Goal: Task Accomplishment & Management: Use online tool/utility

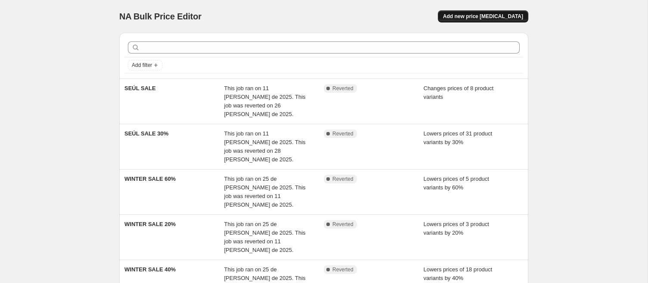
click at [487, 19] on span "Add new price [MEDICAL_DATA]" at bounding box center [483, 16] width 80 height 7
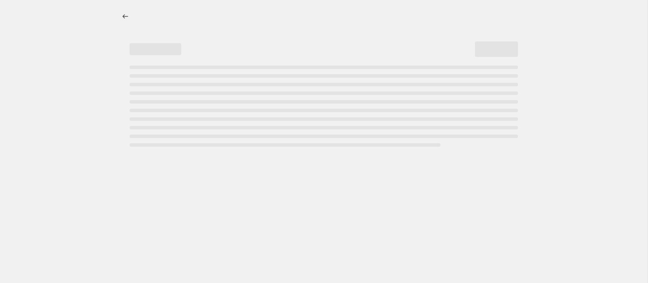
select select "percentage"
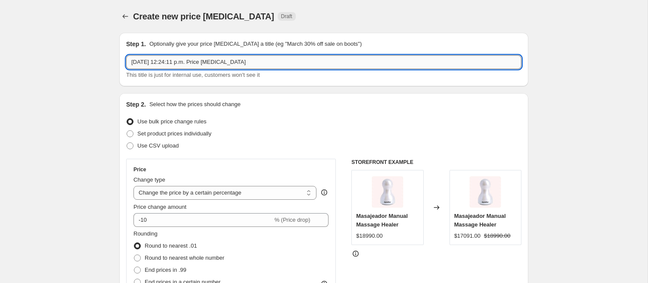
click at [193, 58] on input "[DATE] 12:24:11 p.m. Price [MEDICAL_DATA]" at bounding box center [324, 62] width 396 height 14
type input "Cyber Accesorios"
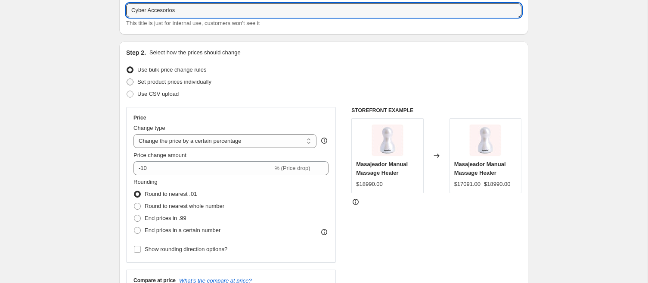
scroll to position [52, 0]
click at [173, 82] on span "Set product prices individually" at bounding box center [174, 81] width 74 height 6
click at [127, 78] on input "Set product prices individually" at bounding box center [127, 78] width 0 height 0
radio input "true"
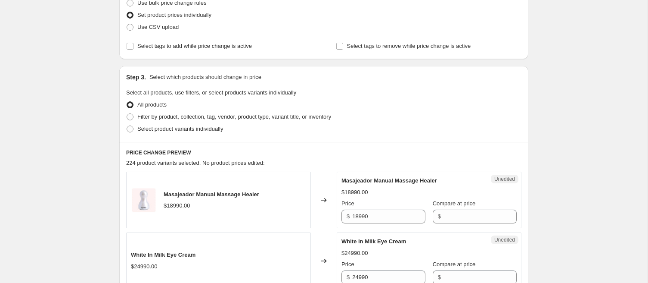
scroll to position [121, 0]
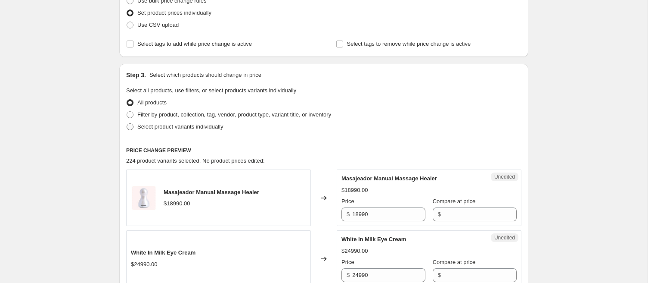
click at [204, 126] on span "Select product variants individually" at bounding box center [180, 126] width 86 height 6
click at [127, 124] on input "Select product variants individually" at bounding box center [127, 123] width 0 height 0
radio input "true"
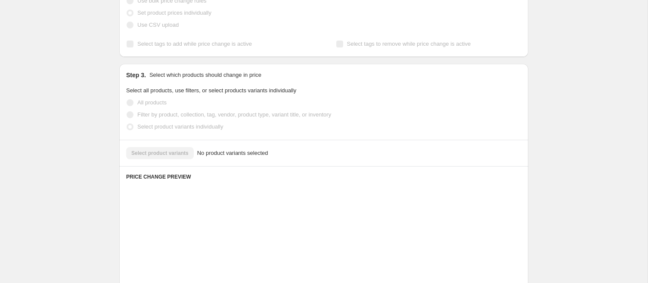
scroll to position [169, 0]
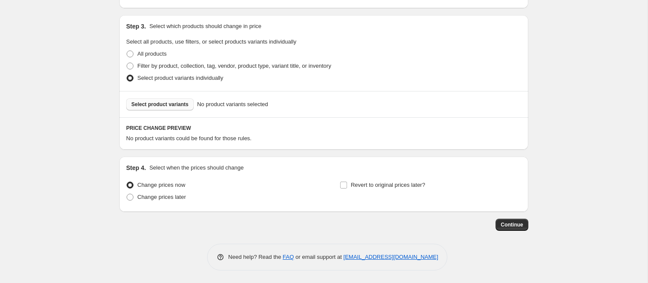
click at [183, 106] on span "Select product variants" at bounding box center [159, 104] width 57 height 7
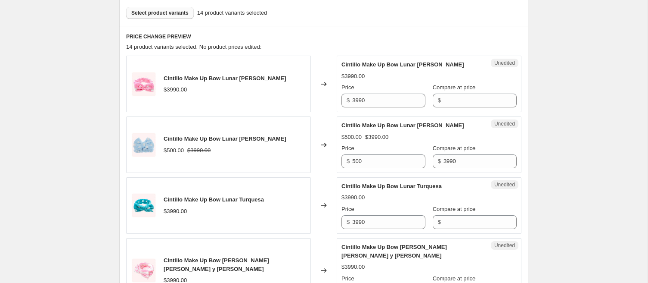
scroll to position [265, 0]
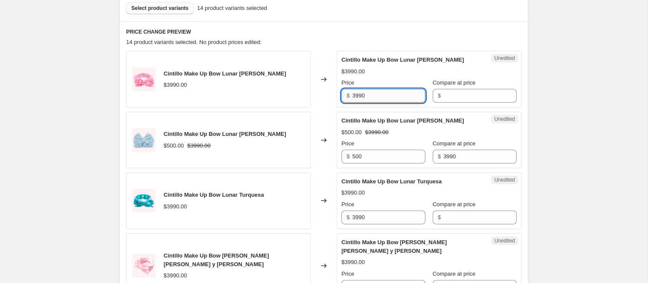
click at [362, 94] on input "3990" at bounding box center [388, 96] width 73 height 14
type input "290"
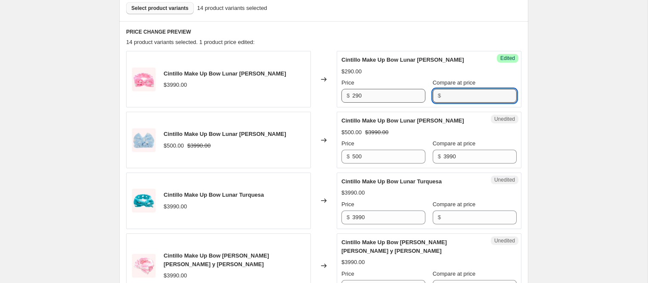
paste input "3990"
type input "3990"
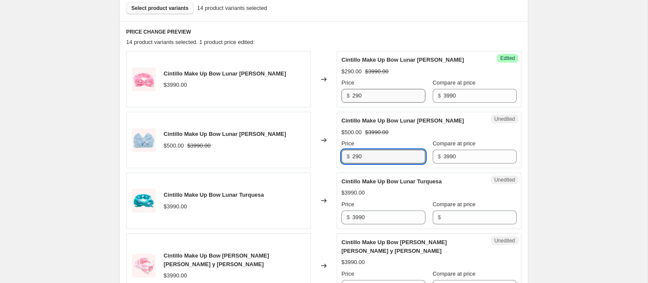
type input "290"
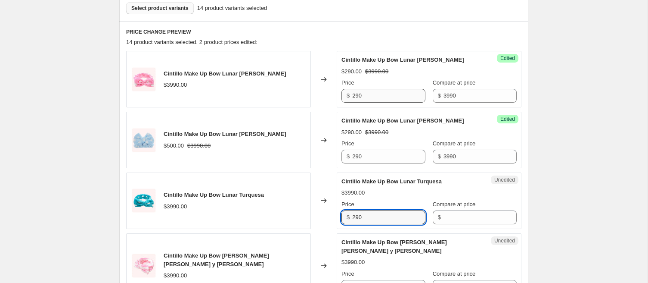
type input "290"
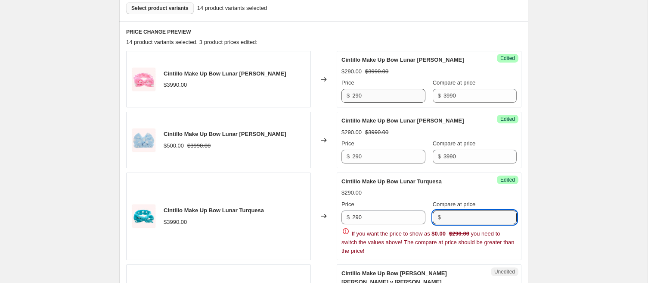
paste input "3990"
type input "3990"
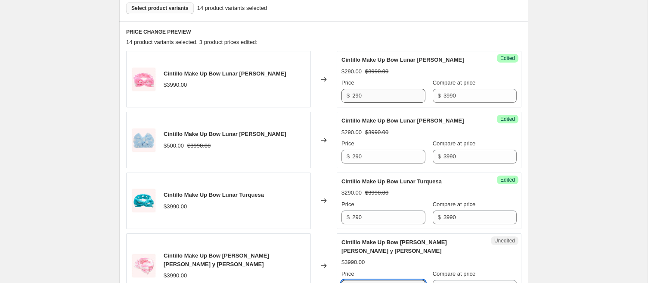
scroll to position [267, 0]
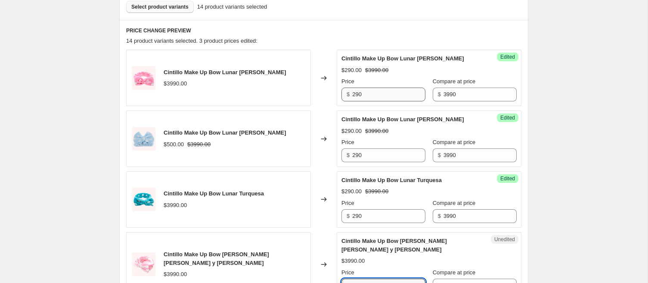
type input "290"
paste input "3990"
type input "3990"
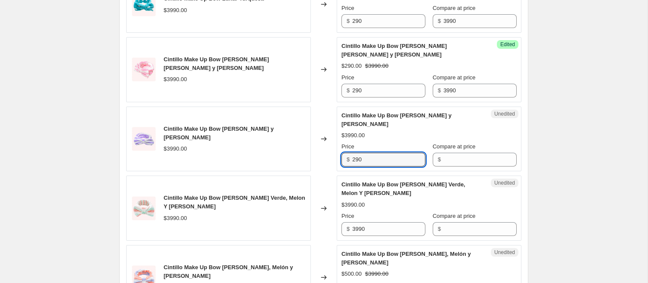
type input "290"
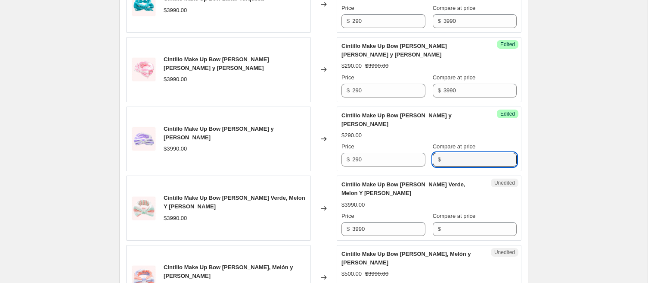
paste input "3990"
type input "3990"
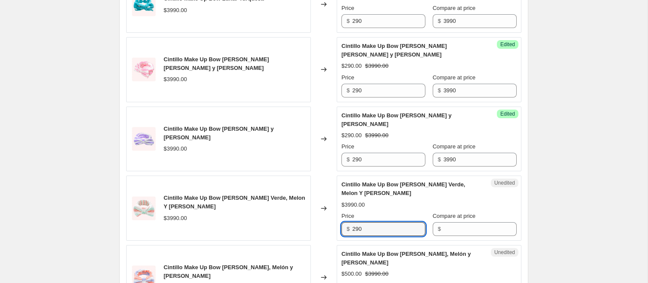
type input "290"
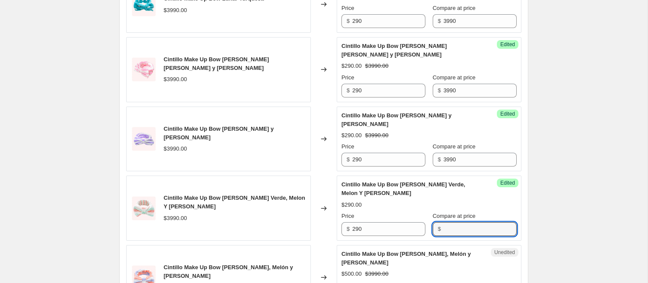
paste input "3990"
type input "3990"
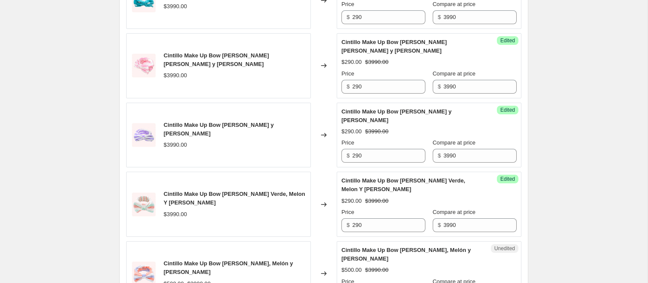
type input "290"
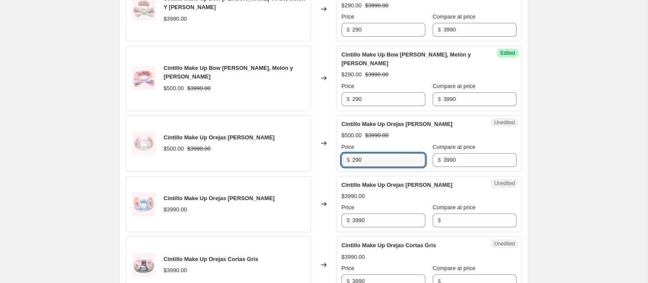
type input "290"
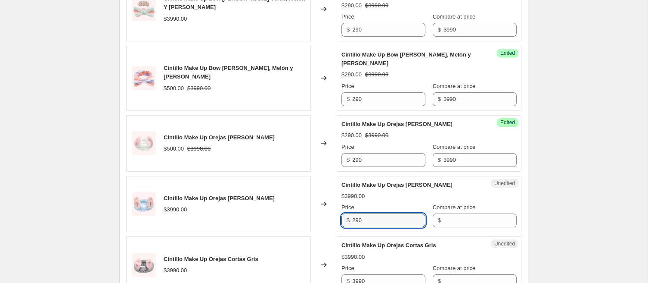
type input "290"
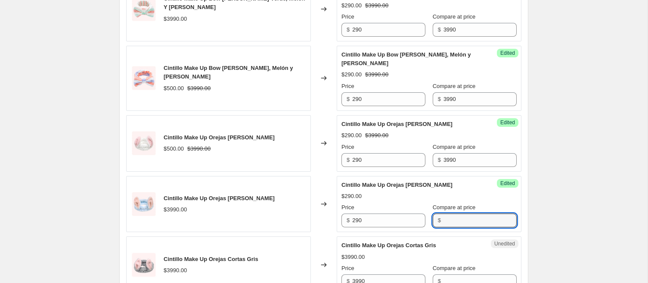
paste input "3990"
type input "3990"
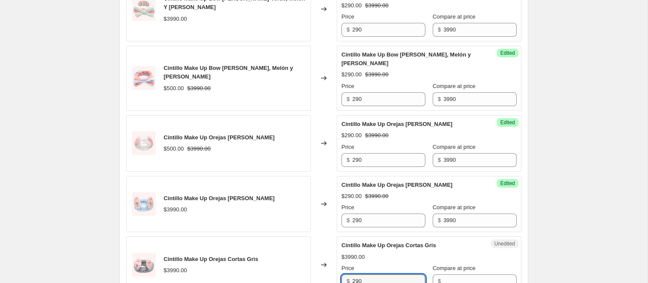
type input "290"
paste input "3990"
type input "3990"
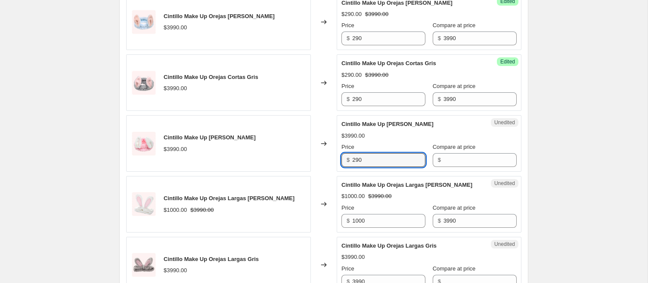
type input "290"
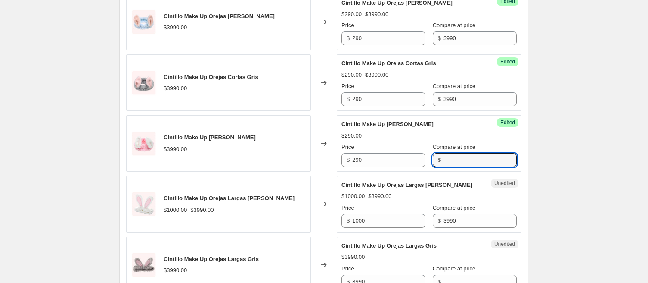
paste input "3990"
type input "3990"
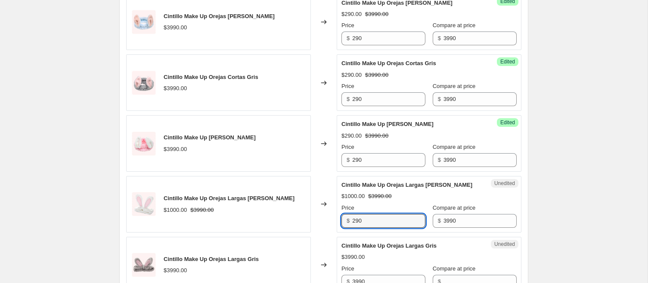
type input "290"
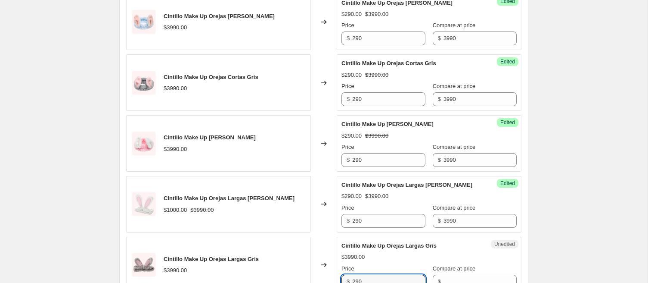
type input "290"
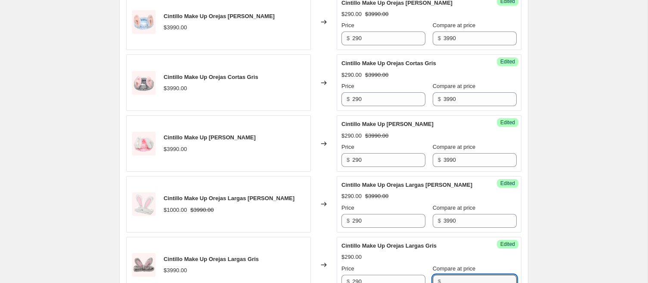
paste input "3990"
type input "3990"
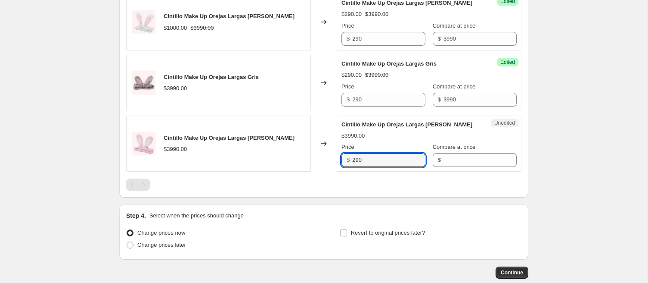
type input "290"
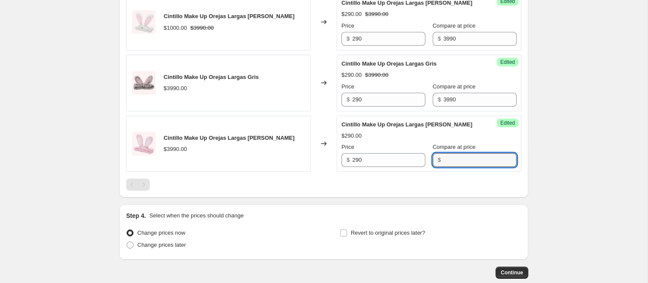
paste input "3990"
type input "3990"
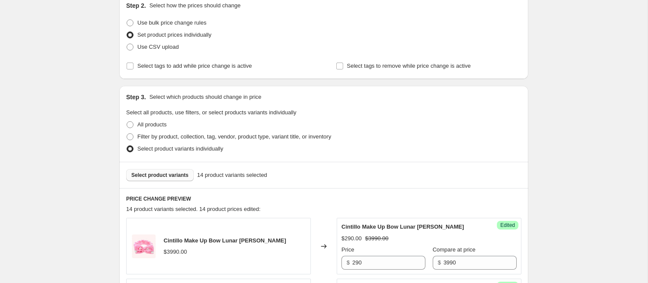
scroll to position [97, 0]
click at [178, 180] on button "Select product variants" at bounding box center [160, 176] width 68 height 12
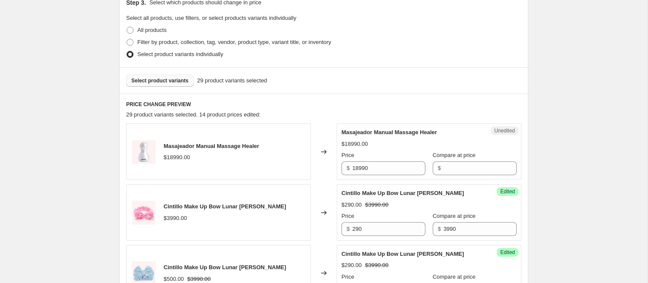
scroll to position [194, 0]
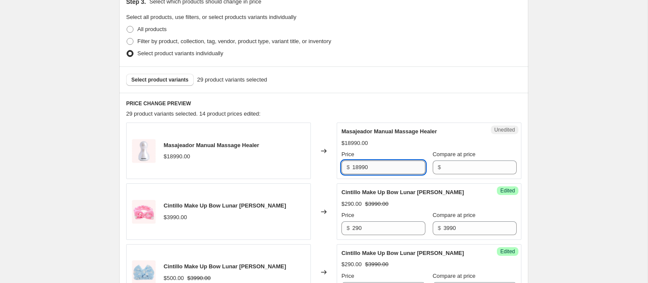
click at [364, 165] on input "18990" at bounding box center [388, 167] width 73 height 14
type input "4990"
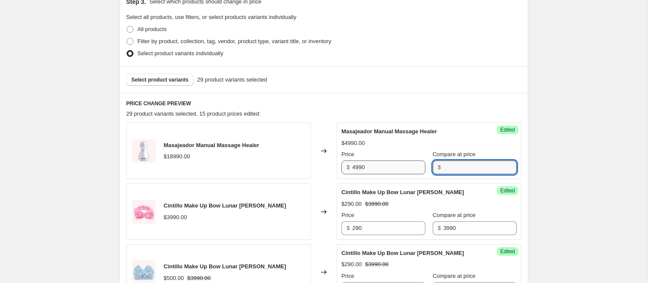
paste input "18990"
type input "18990"
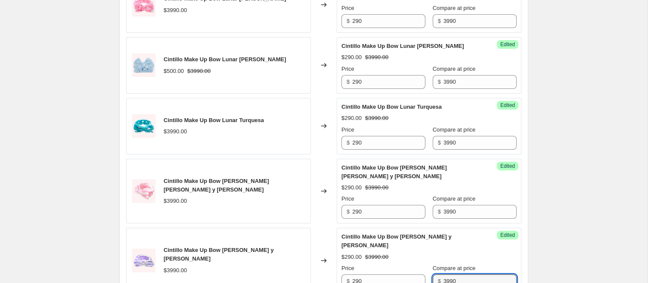
scroll to position [591, 0]
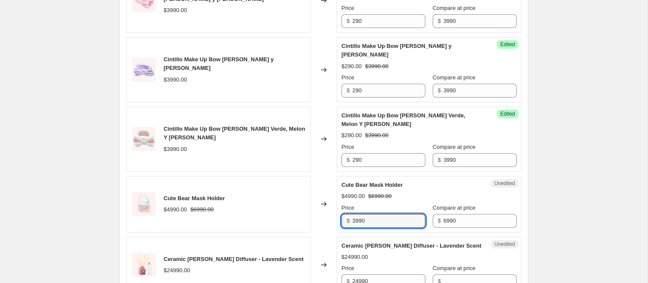
type input "3990"
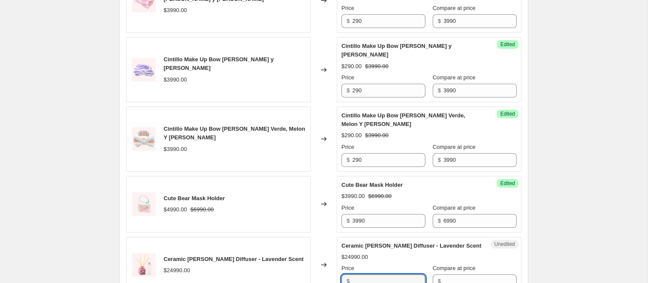
type input "24990"
type input "14990"
paste input "24990"
type input "24990"
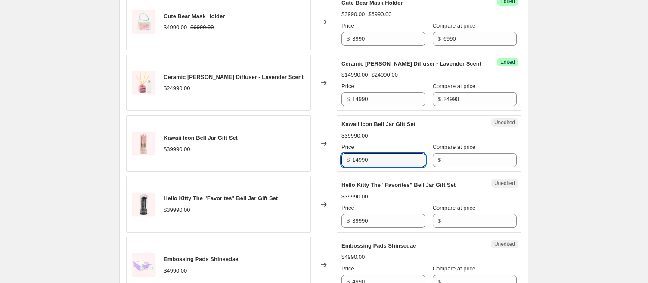
type input "14990"
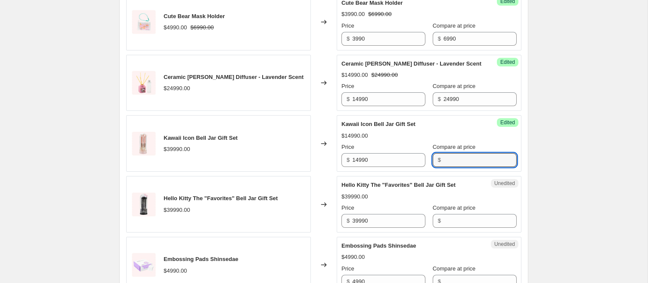
paste input "39990"
type input "39990"
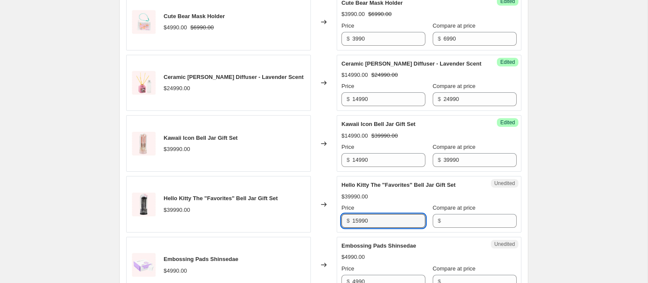
type input "15990"
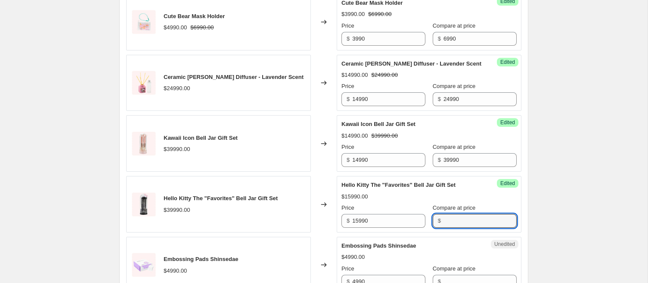
paste input "39990"
type input "39990"
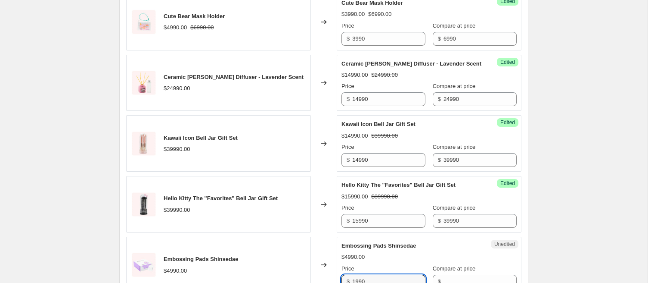
type input "1990"
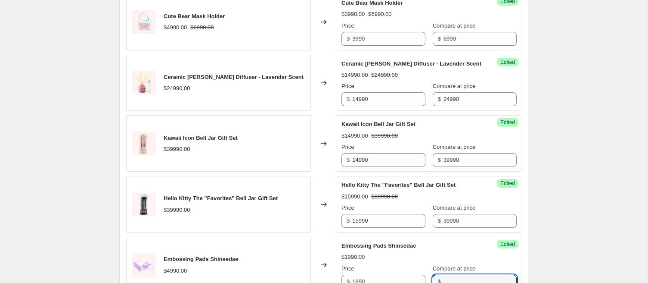
paste input "4990"
type input "4990"
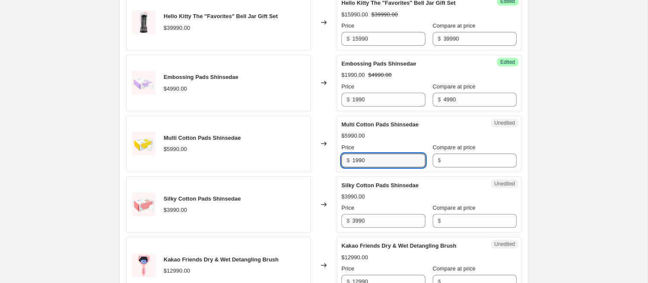
type input "1990"
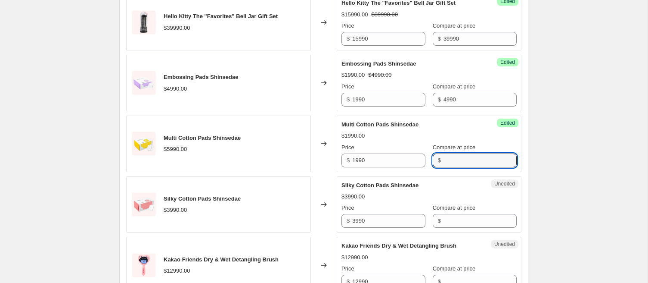
paste input "5990"
type input "5990"
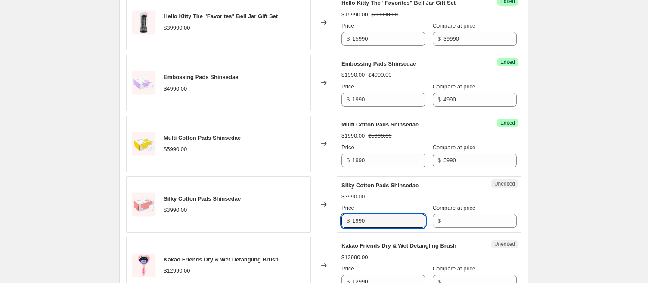
type input "1990"
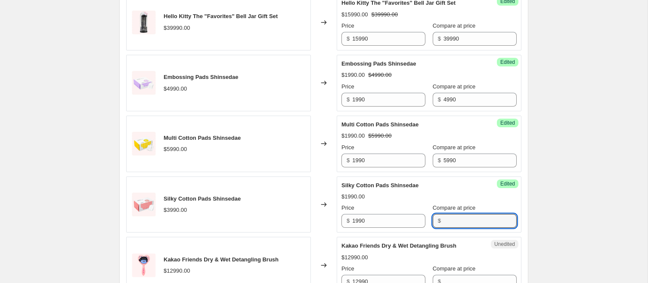
paste input "3990"
type input "3990"
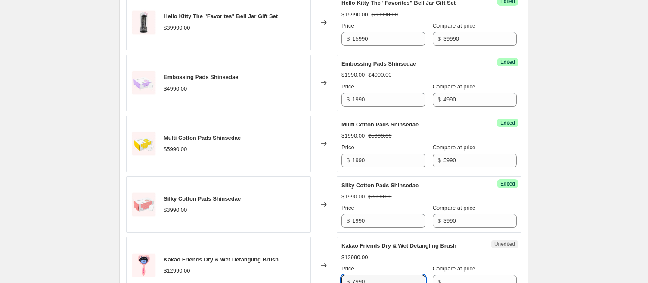
type input "7990"
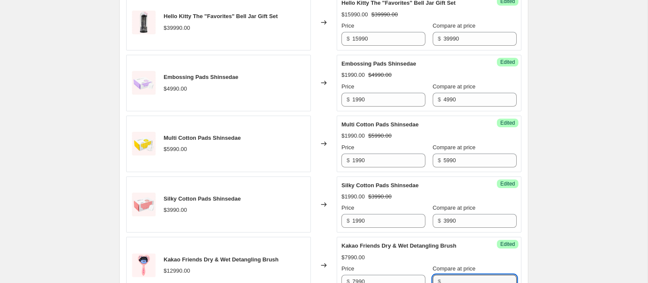
paste input "12990"
type input "12990"
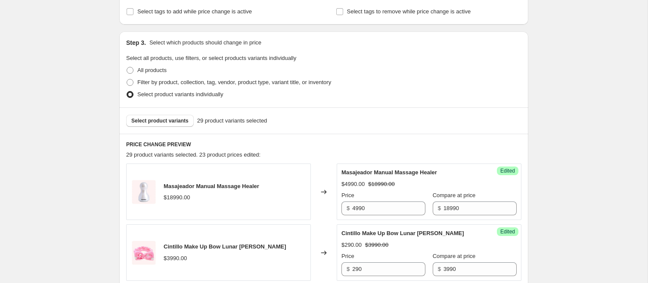
scroll to position [154, 0]
click at [178, 122] on span "Select product variants" at bounding box center [159, 119] width 57 height 7
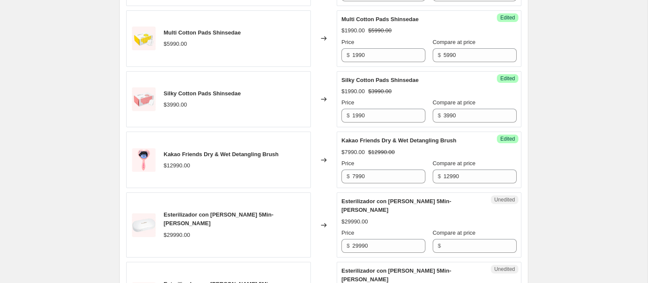
scroll to position [1120, 0]
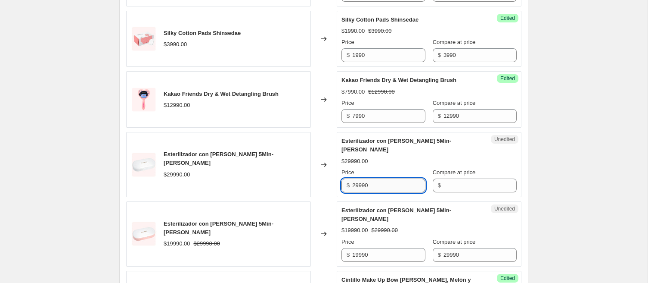
click at [363, 178] on input "29990" at bounding box center [388, 185] width 73 height 14
type input "1490"
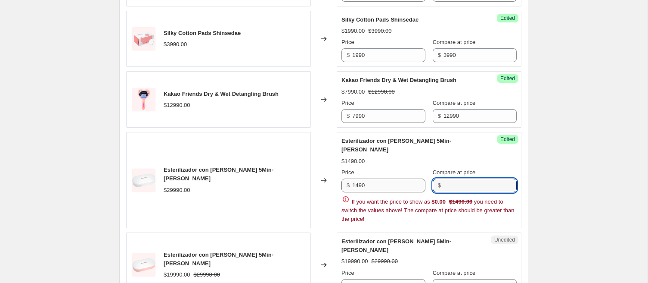
paste input "29990"
type input "29990"
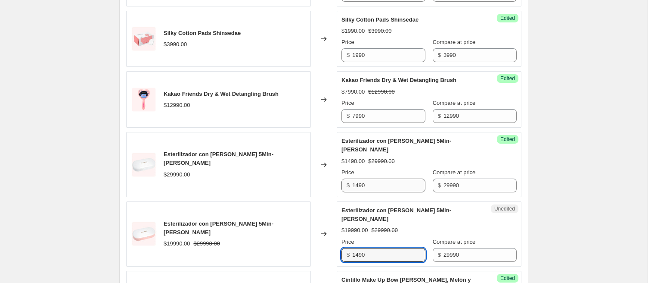
type input "1490"
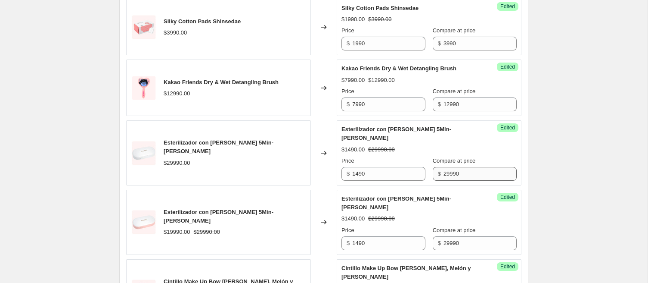
scroll to position [1327, 0]
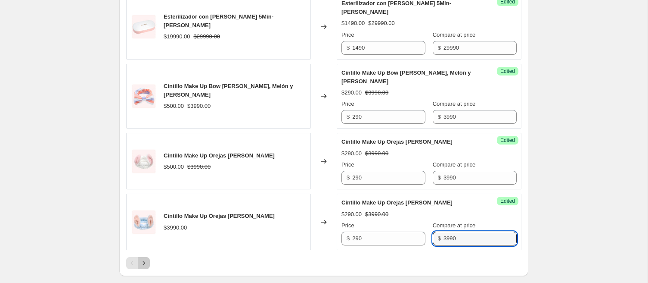
click at [145, 259] on icon "Next" at bounding box center [144, 263] width 9 height 9
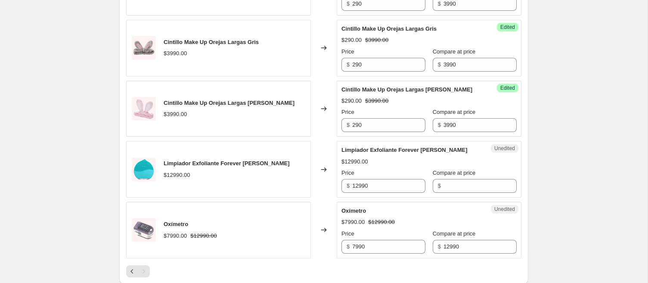
scroll to position [479, 0]
click at [364, 179] on input "12990" at bounding box center [388, 185] width 73 height 14
click at [362, 184] on input "12990" at bounding box center [388, 185] width 73 height 14
type input "1490"
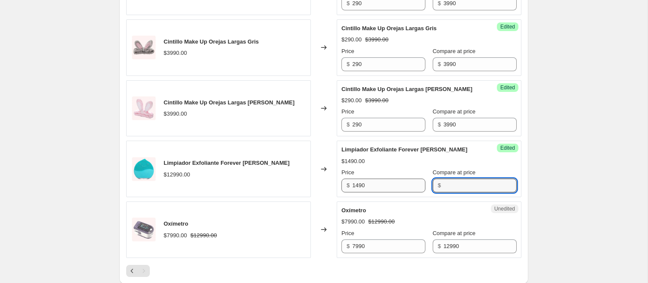
paste input "12990"
type input "12990"
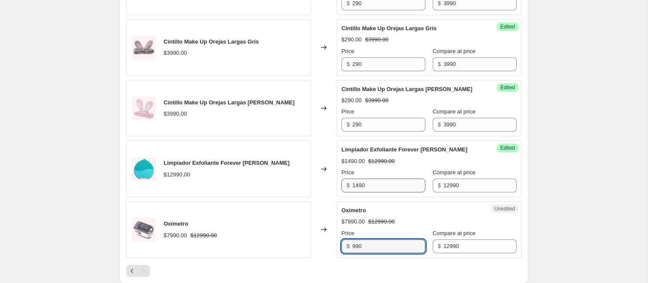
type input "990"
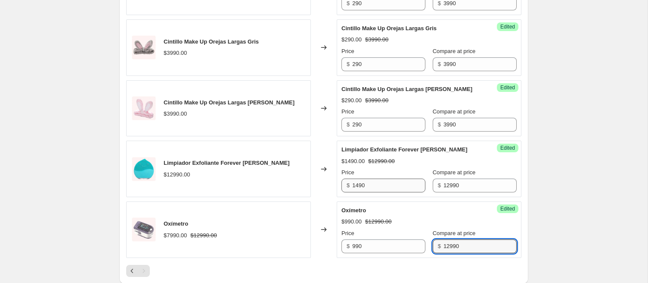
paste input "7"
type input "7990"
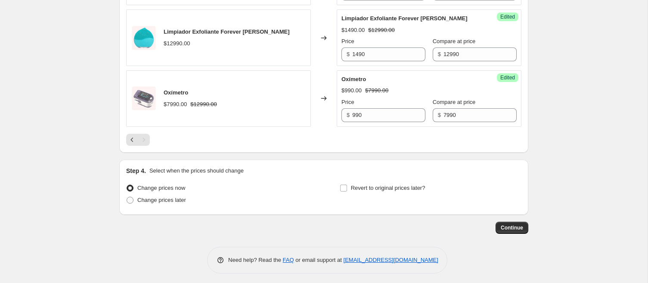
scroll to position [612, 0]
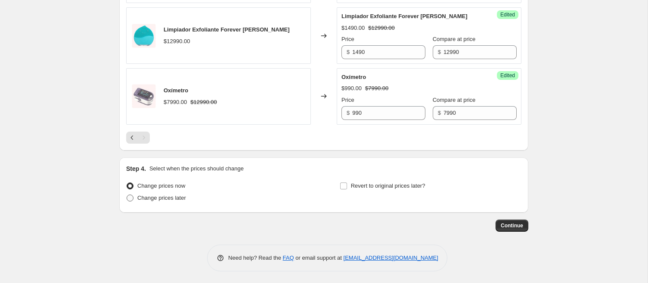
click at [159, 199] on span "Change prices later" at bounding box center [161, 197] width 49 height 6
click at [127, 195] on input "Change prices later" at bounding box center [127, 194] width 0 height 0
radio input "true"
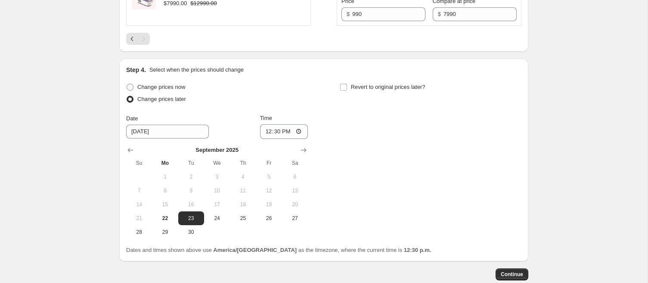
scroll to position [713, 0]
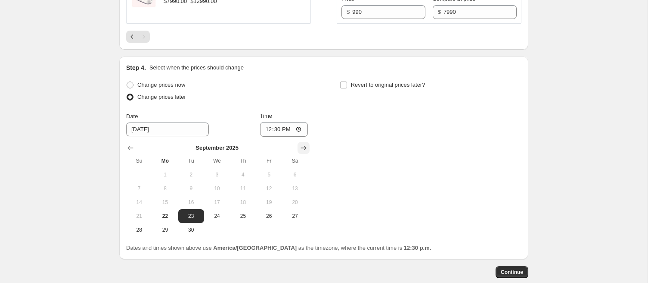
click at [305, 143] on icon "Show next month, October 2025" at bounding box center [303, 147] width 9 height 9
click at [268, 173] on span "3" at bounding box center [269, 174] width 19 height 7
type input "[DATE]"
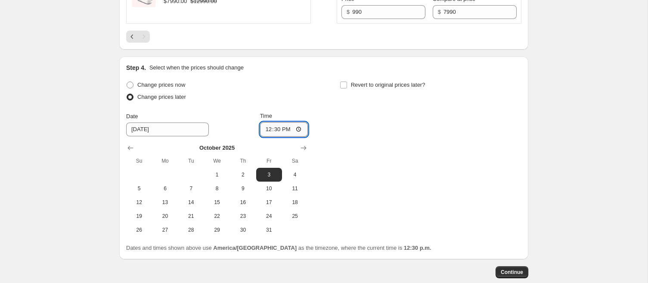
click at [286, 126] on input "12:30" at bounding box center [284, 129] width 48 height 15
click at [299, 128] on input "12:30" at bounding box center [284, 129] width 48 height 15
click at [369, 167] on div "Change prices now Change prices later Date [DATE] Time 01:00 [DATE] Su Mo Tu We…" at bounding box center [324, 158] width 396 height 158
type input "01:00"
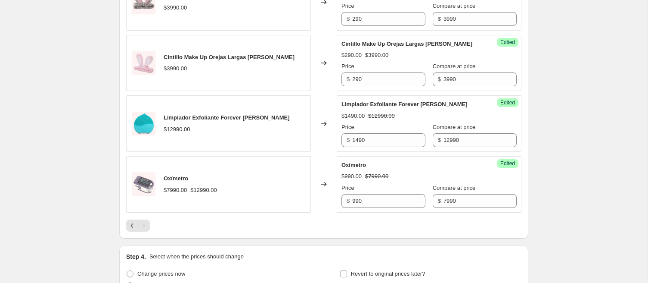
scroll to position [531, 0]
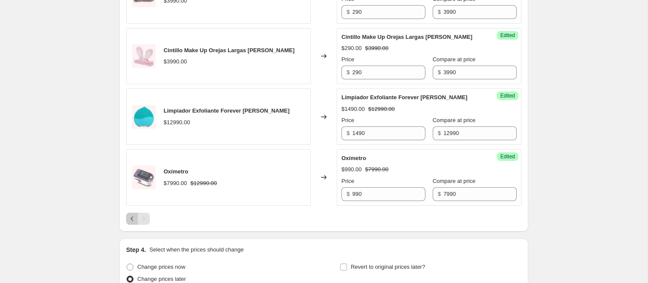
click at [131, 217] on icon "Previous" at bounding box center [132, 218] width 9 height 9
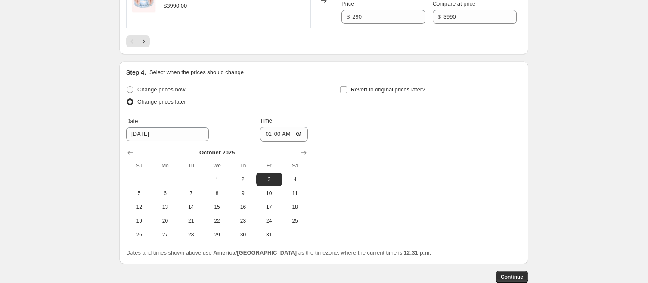
scroll to position [1564, 0]
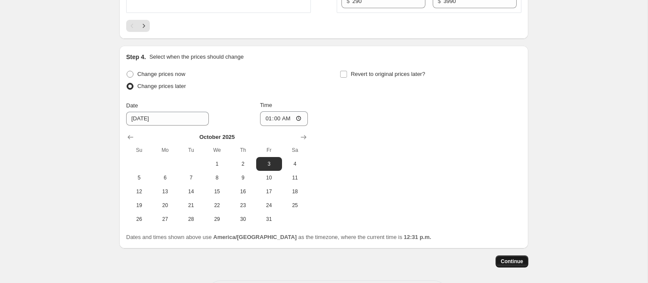
click at [518, 258] on span "Continue" at bounding box center [512, 261] width 22 height 7
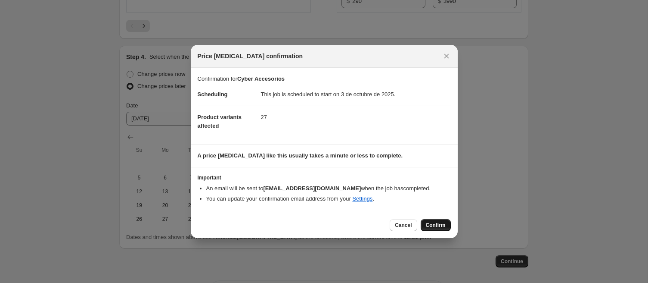
click at [436, 225] on span "Confirm" at bounding box center [436, 224] width 20 height 7
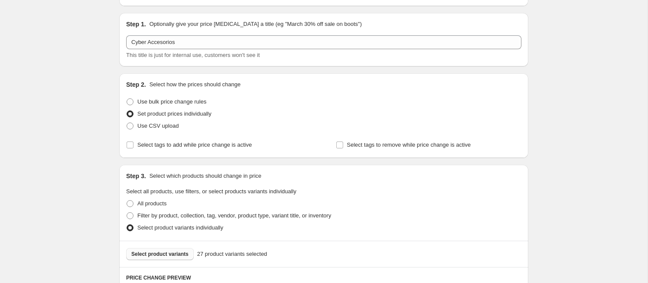
scroll to position [0, 0]
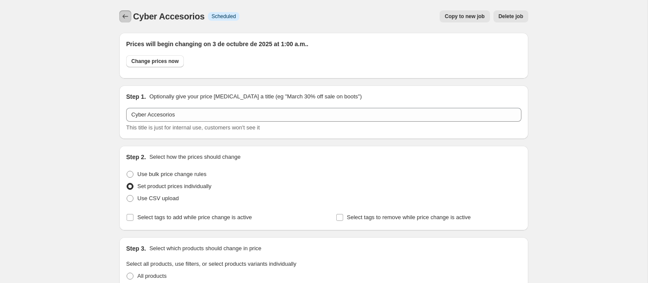
click at [125, 16] on icon "Price change jobs" at bounding box center [125, 16] width 9 height 9
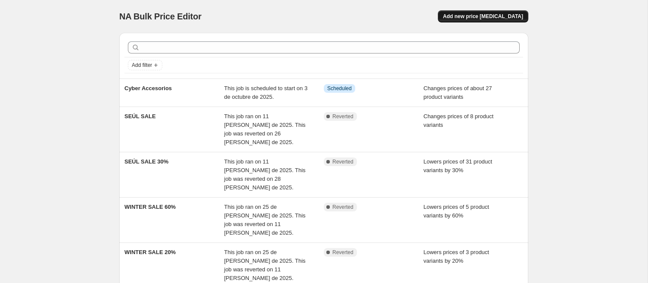
click at [512, 14] on span "Add new price [MEDICAL_DATA]" at bounding box center [483, 16] width 80 height 7
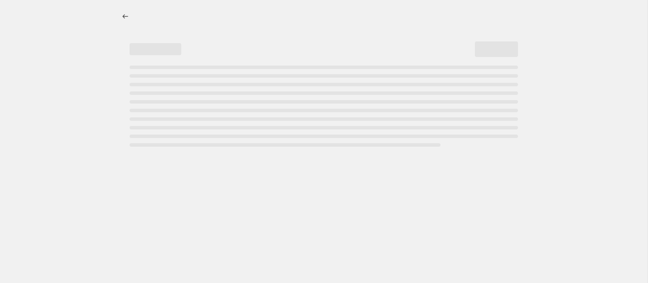
select select "percentage"
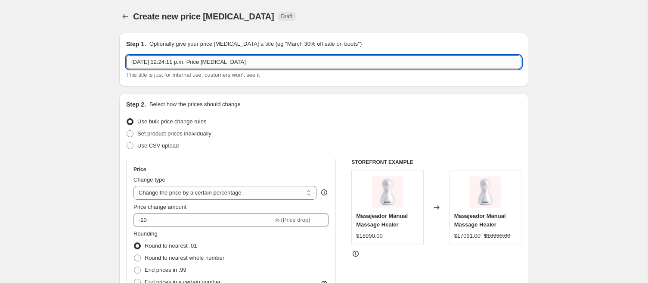
click at [265, 63] on input "[DATE] 12:24:11 p.m. Price [MEDICAL_DATA]" at bounding box center [324, 62] width 396 height 14
type input "Cyber"
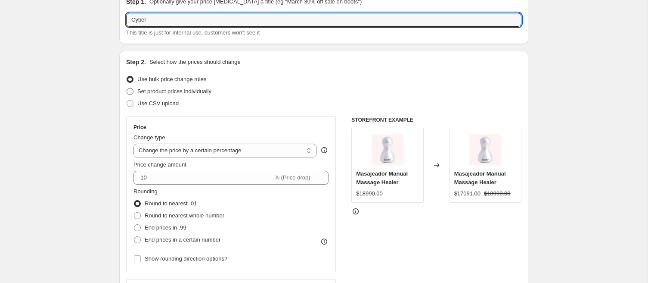
click at [196, 93] on span "Set product prices individually" at bounding box center [174, 91] width 74 height 6
click at [127, 88] on input "Set product prices individually" at bounding box center [127, 88] width 0 height 0
radio input "true"
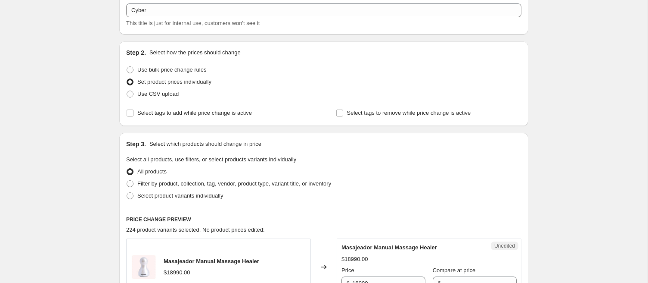
scroll to position [53, 0]
click at [181, 108] on span "Select tags to add while price change is active" at bounding box center [194, 111] width 115 height 6
click at [134, 108] on input "Select tags to add while price change is active" at bounding box center [130, 111] width 7 height 7
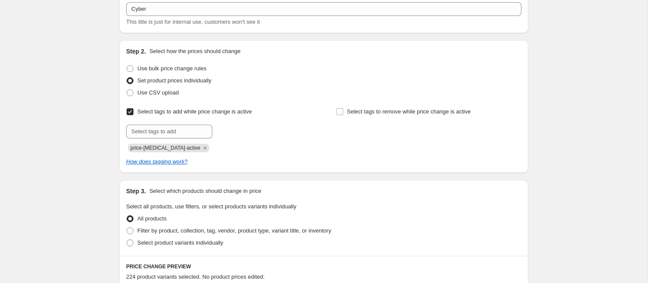
click at [190, 112] on span "Select tags to add while price change is active" at bounding box center [194, 111] width 115 height 6
click at [134, 112] on input "Select tags to add while price change is active" at bounding box center [130, 111] width 7 height 7
checkbox input "false"
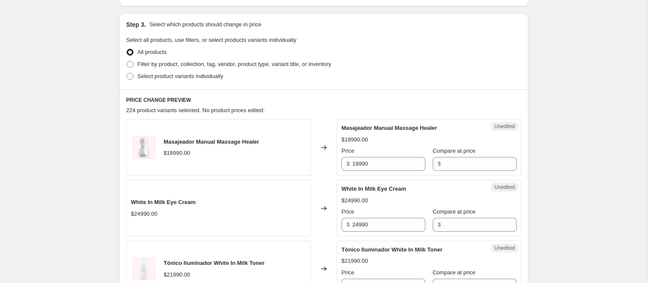
scroll to position [170, 0]
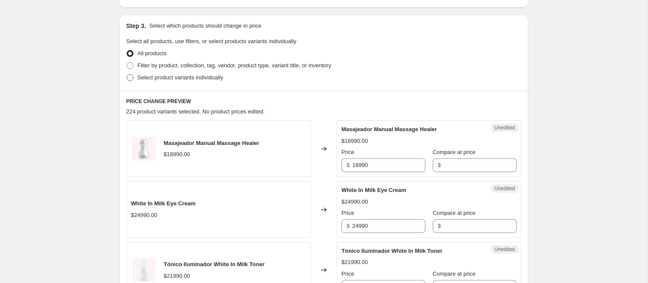
click at [198, 78] on span "Select product variants individually" at bounding box center [180, 77] width 86 height 6
click at [127, 75] on input "Select product variants individually" at bounding box center [127, 74] width 0 height 0
radio input "true"
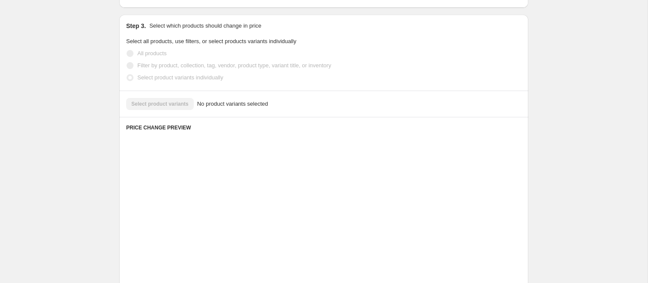
scroll to position [169, 0]
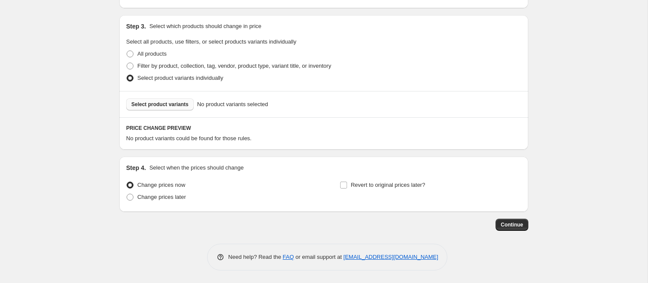
click at [166, 104] on span "Select product variants" at bounding box center [159, 104] width 57 height 7
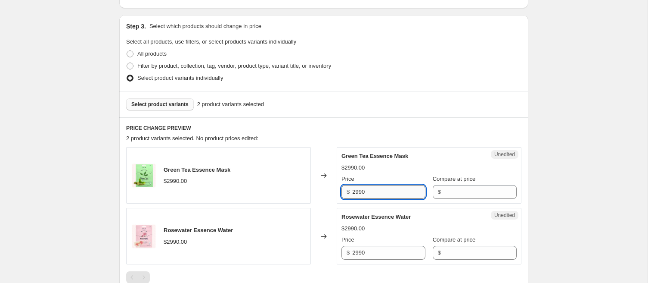
click at [370, 192] on input "2990" at bounding box center [388, 192] width 73 height 14
click at [357, 192] on input "2990" at bounding box center [388, 192] width 73 height 14
type input "990"
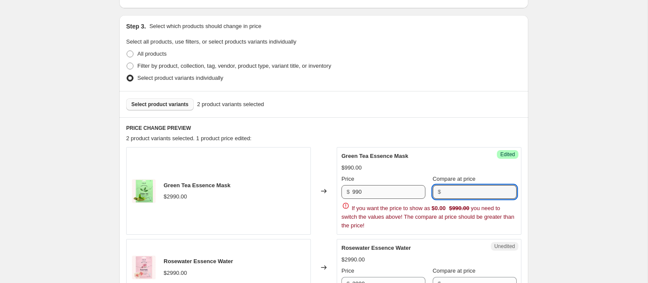
paste input "2990"
type input "2990"
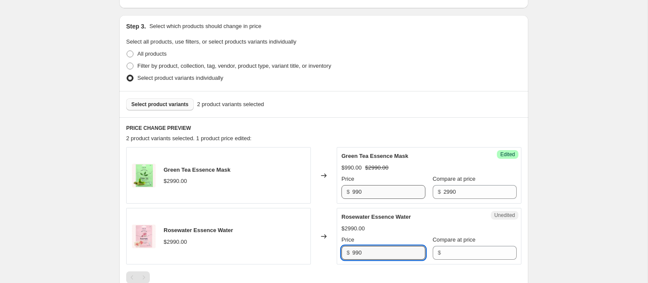
type input "990"
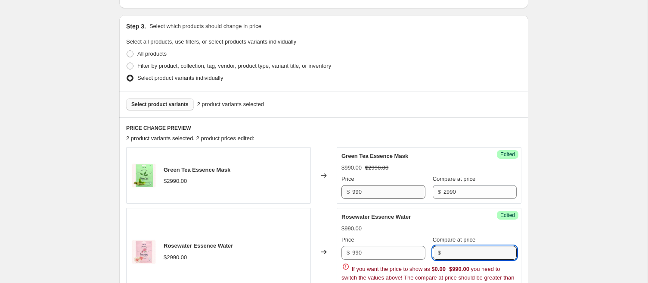
paste input "2990"
type input "2990"
click at [533, 170] on div "Create new price [MEDICAL_DATA]. This page is ready Create new price [MEDICAL_D…" at bounding box center [324, 143] width 430 height 624
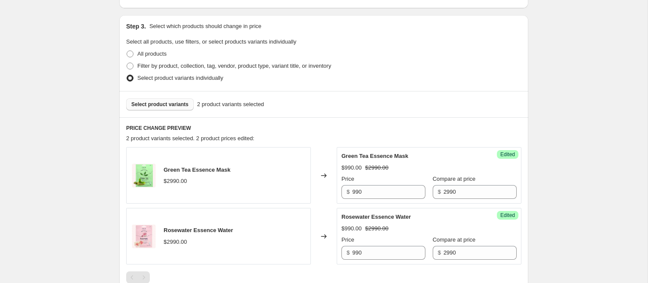
click at [173, 105] on span "Select product variants" at bounding box center [159, 104] width 57 height 7
